Goal: Find specific page/section: Find specific page/section

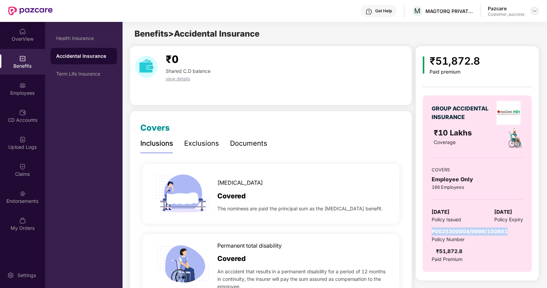
click at [533, 12] on img at bounding box center [534, 10] width 5 height 5
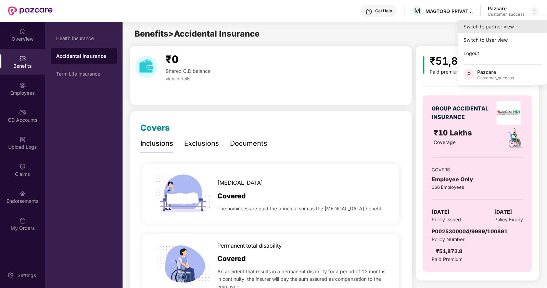
click at [495, 30] on div "Switch to partner view" at bounding box center [502, 26] width 89 height 13
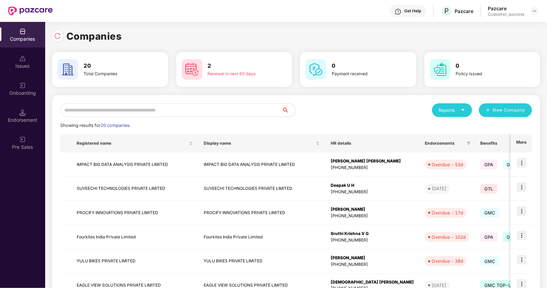
click at [144, 107] on input "text" at bounding box center [170, 110] width 221 height 14
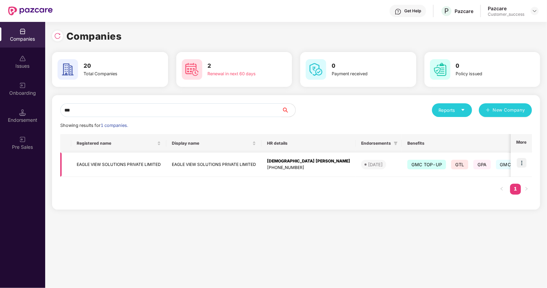
type input "***"
click at [522, 162] on img at bounding box center [522, 163] width 10 height 10
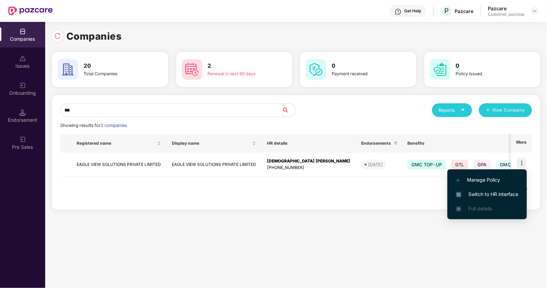
click at [476, 192] on span "Switch to HR interface" at bounding box center [487, 195] width 62 height 8
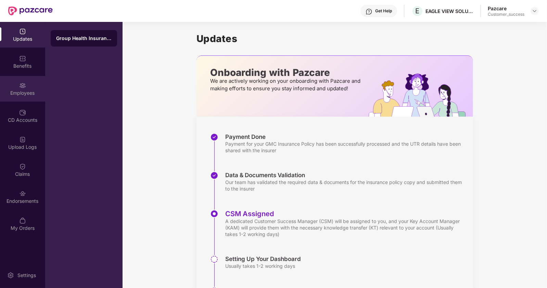
click at [24, 93] on div "Employees" at bounding box center [22, 93] width 45 height 7
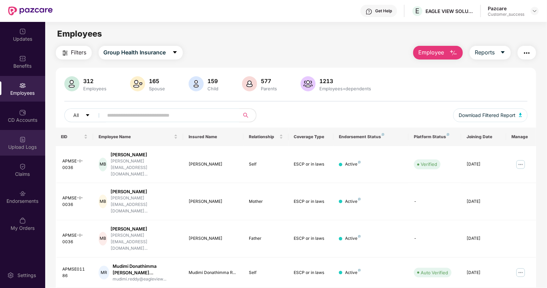
click at [23, 139] on img at bounding box center [22, 139] width 7 height 7
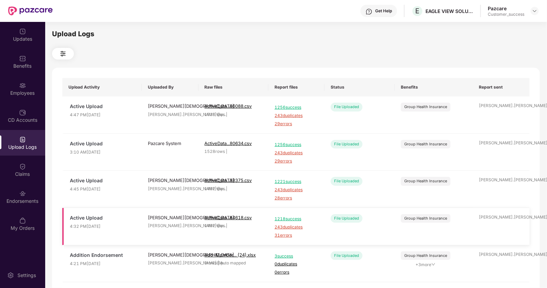
scroll to position [207, 0]
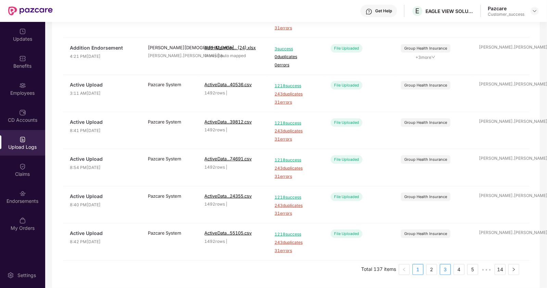
click at [445, 269] on link "3" at bounding box center [445, 270] width 10 height 10
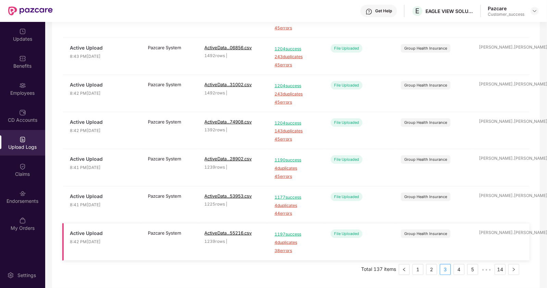
click at [295, 234] on span "1197 success" at bounding box center [297, 234] width 44 height 7
